Goal: Information Seeking & Learning: Learn about a topic

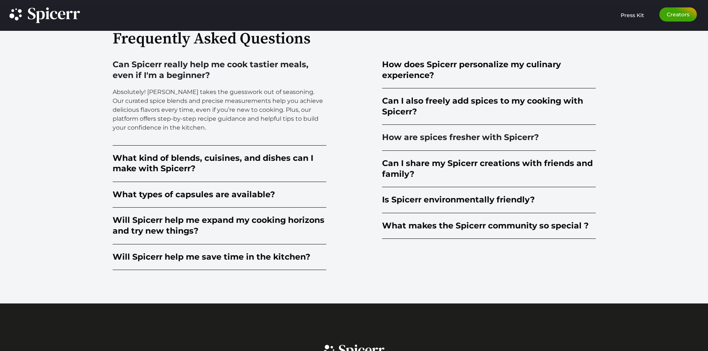
scroll to position [1896, 0]
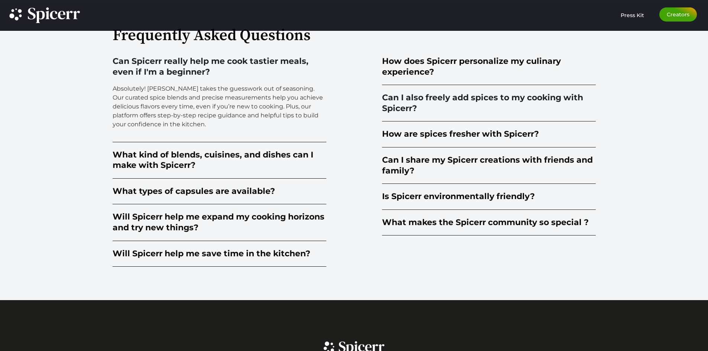
click at [451, 97] on div "Can I also freely add spices to my cooking with Spicerr?" at bounding box center [489, 103] width 214 height 21
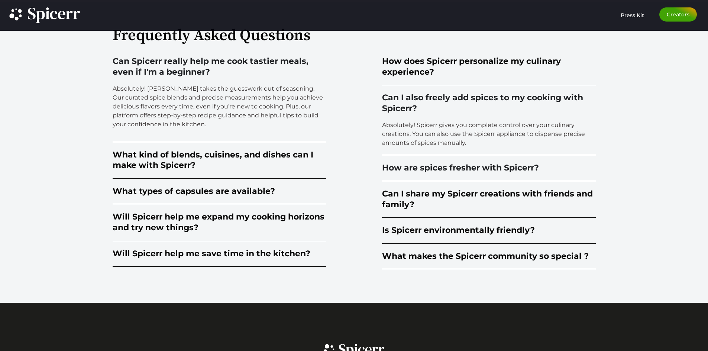
click at [442, 165] on div "How are spices fresher with Spicerr?" at bounding box center [460, 168] width 157 height 11
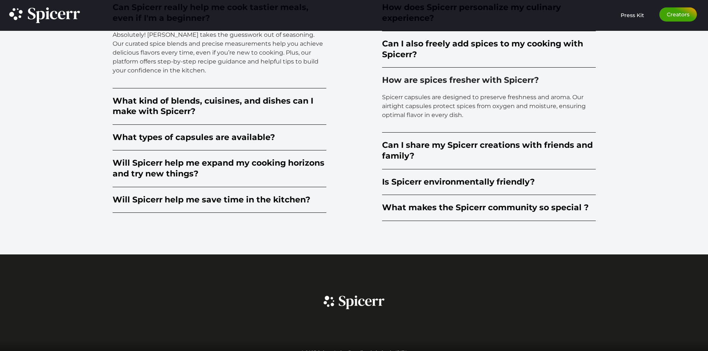
scroll to position [1959, 0]
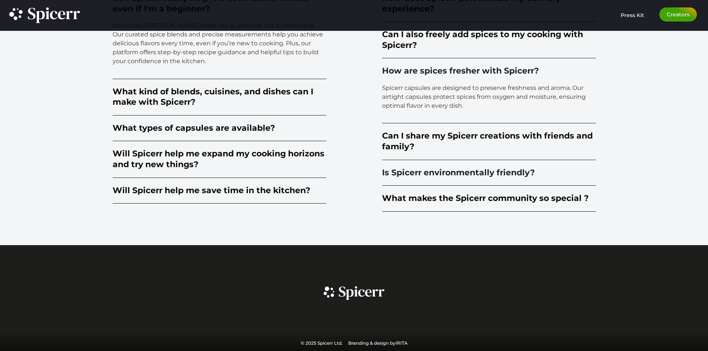
click at [444, 170] on div "Is Spicerr environmentally friendly?" at bounding box center [458, 173] width 153 height 11
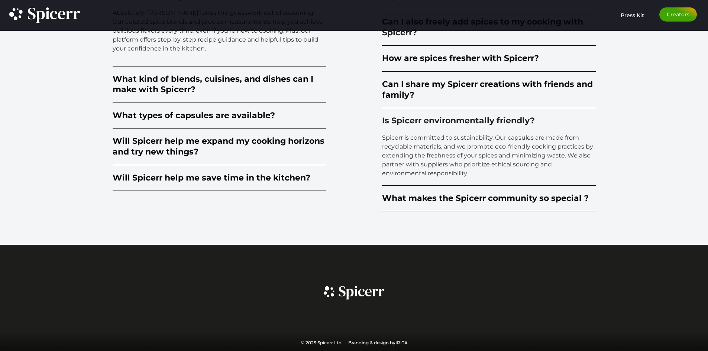
scroll to position [1786, 0]
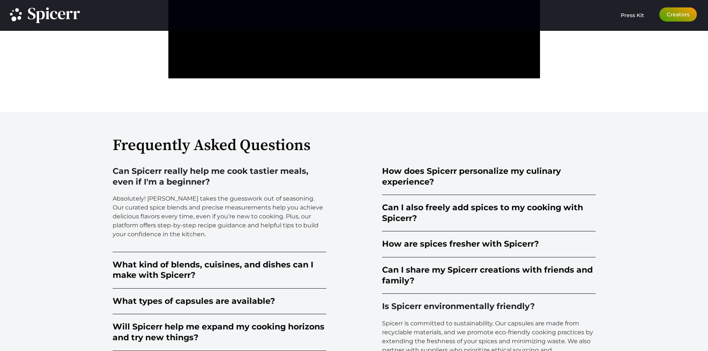
click at [681, 13] on span "Creators" at bounding box center [678, 14] width 23 height 5
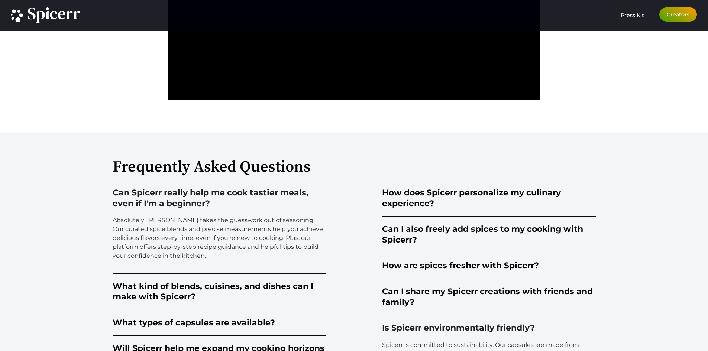
scroll to position [1823, 0]
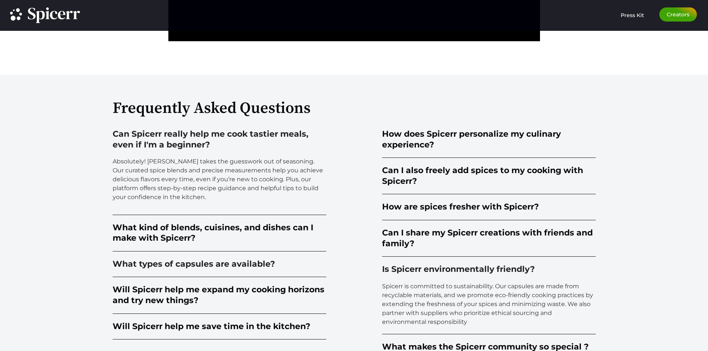
click at [210, 265] on div "What types of capsules are available?" at bounding box center [194, 264] width 162 height 11
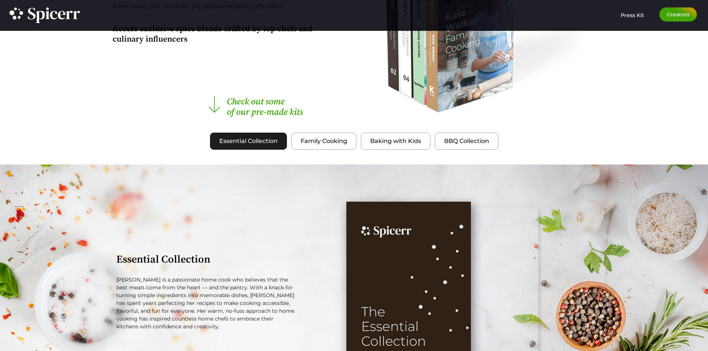
scroll to position [819, 0]
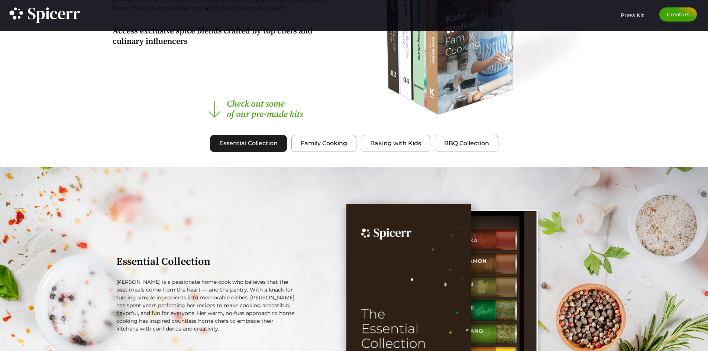
click at [240, 142] on span "Essential Collection" at bounding box center [248, 143] width 58 height 9
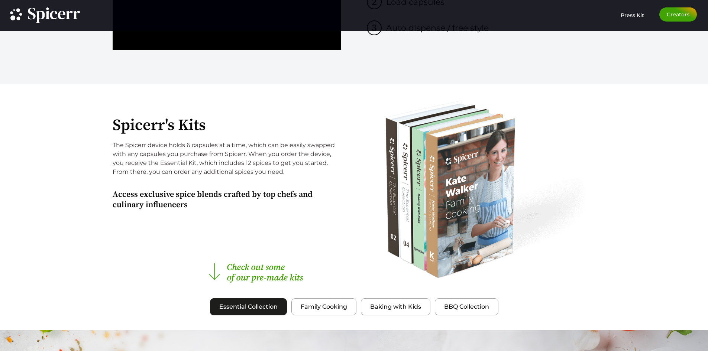
scroll to position [632, 0]
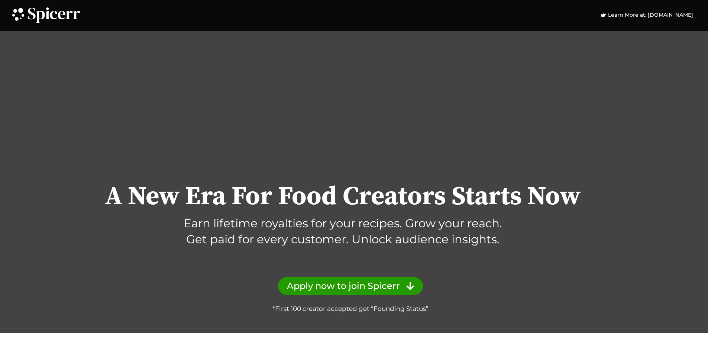
click at [70, 16] on icon at bounding box center [54, 15] width 52 height 16
click at [68, 16] on icon at bounding box center [69, 15] width 7 height 8
